Goal: Navigation & Orientation: Find specific page/section

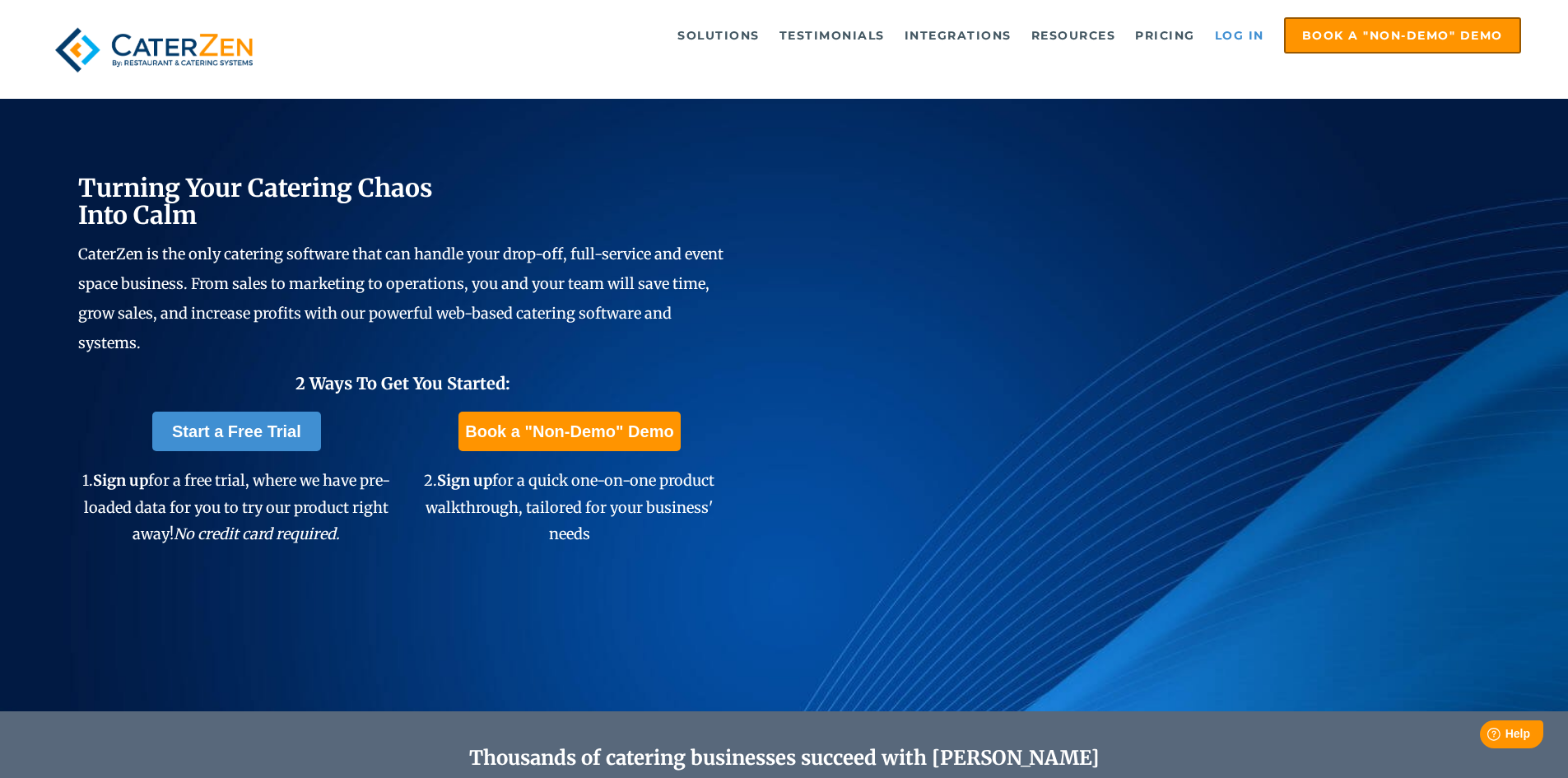
click at [1232, 38] on link "Log in" at bounding box center [1240, 35] width 66 height 33
click at [1236, 22] on link "Log in" at bounding box center [1240, 35] width 66 height 33
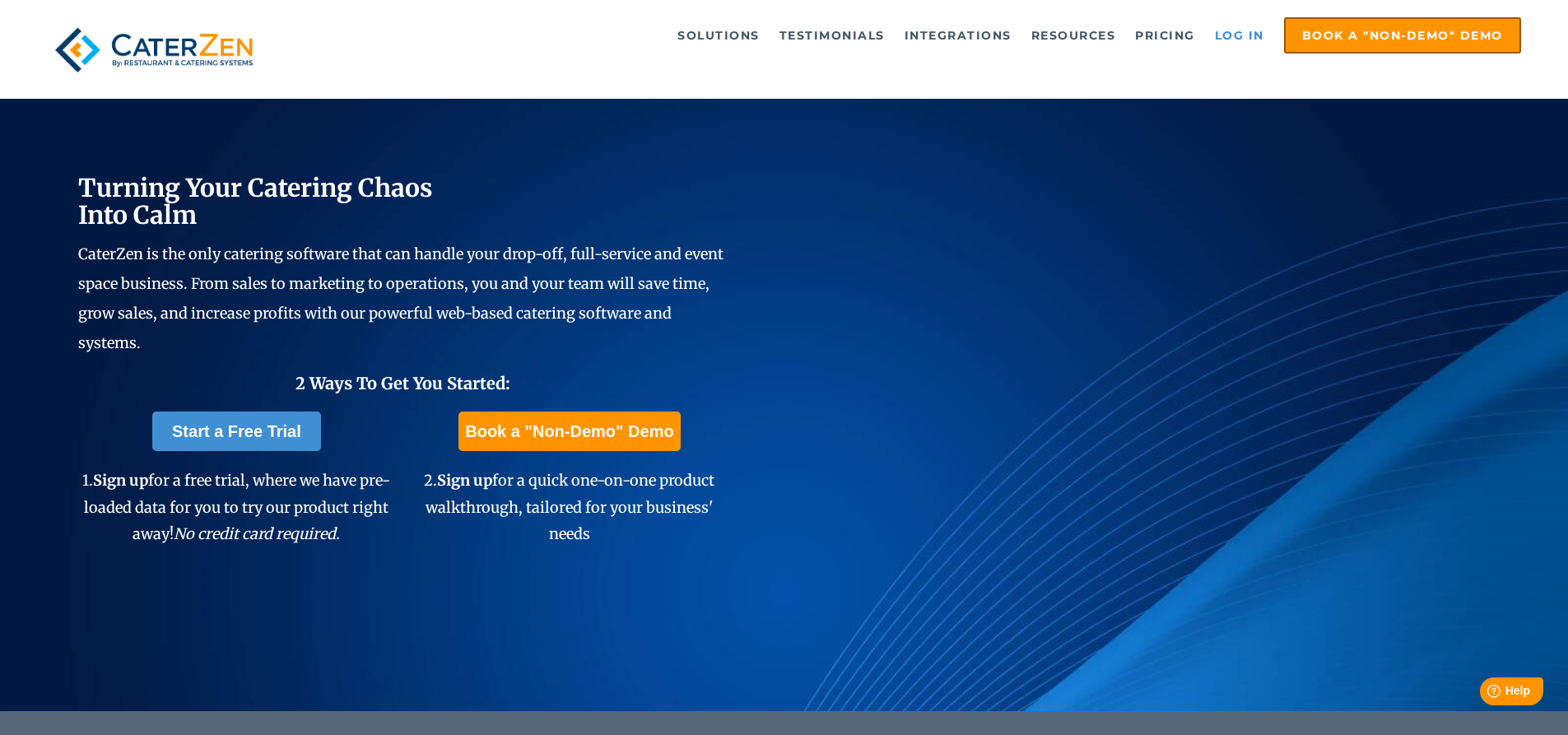
click at [1239, 32] on link "Log in" at bounding box center [1240, 35] width 66 height 33
